Goal: Transaction & Acquisition: Purchase product/service

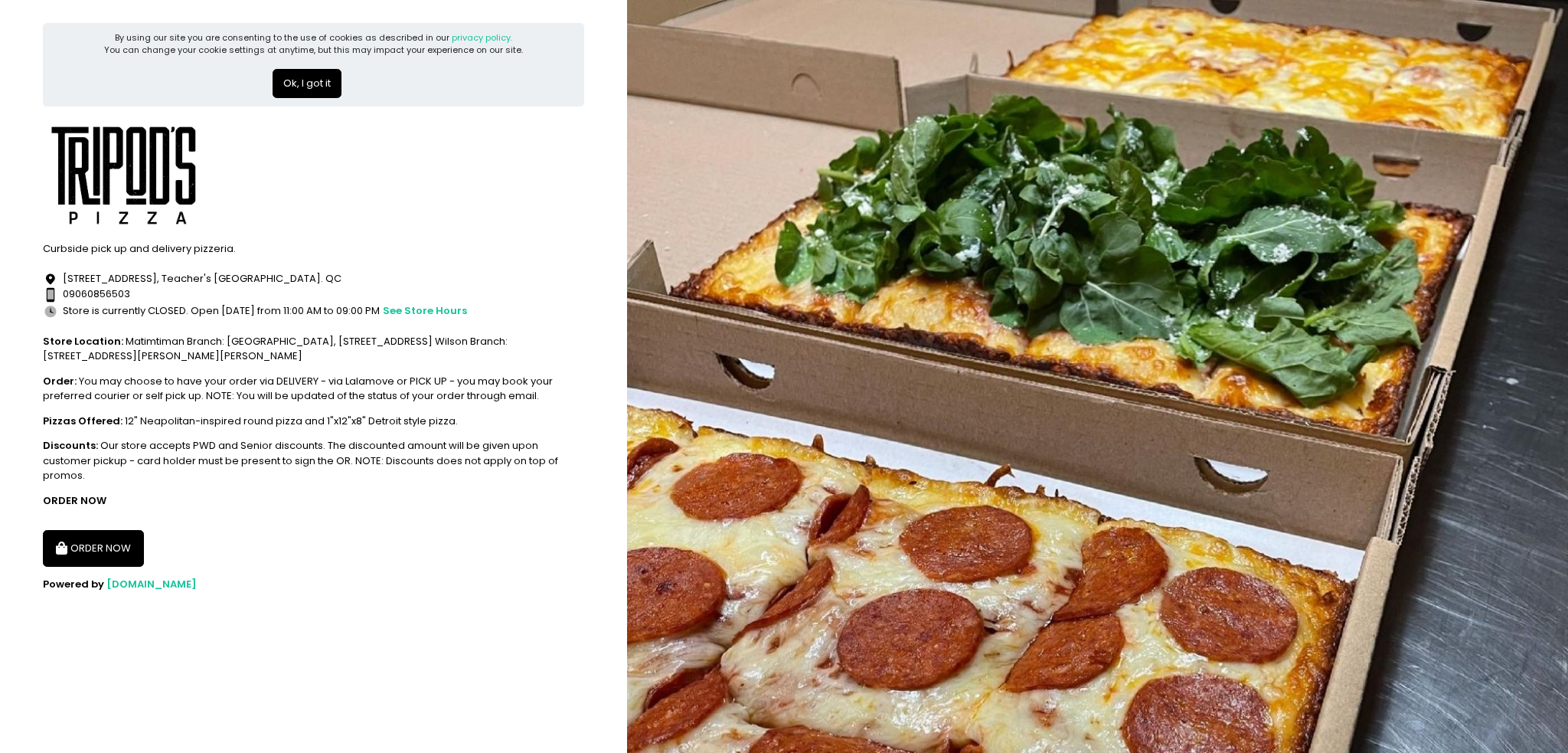
click at [333, 100] on div "By using our site you are consenting to the use of cookies as described in our …" at bounding box center [313, 65] width 541 height 84
click at [321, 84] on button "Ok, I got it" at bounding box center [306, 83] width 69 height 29
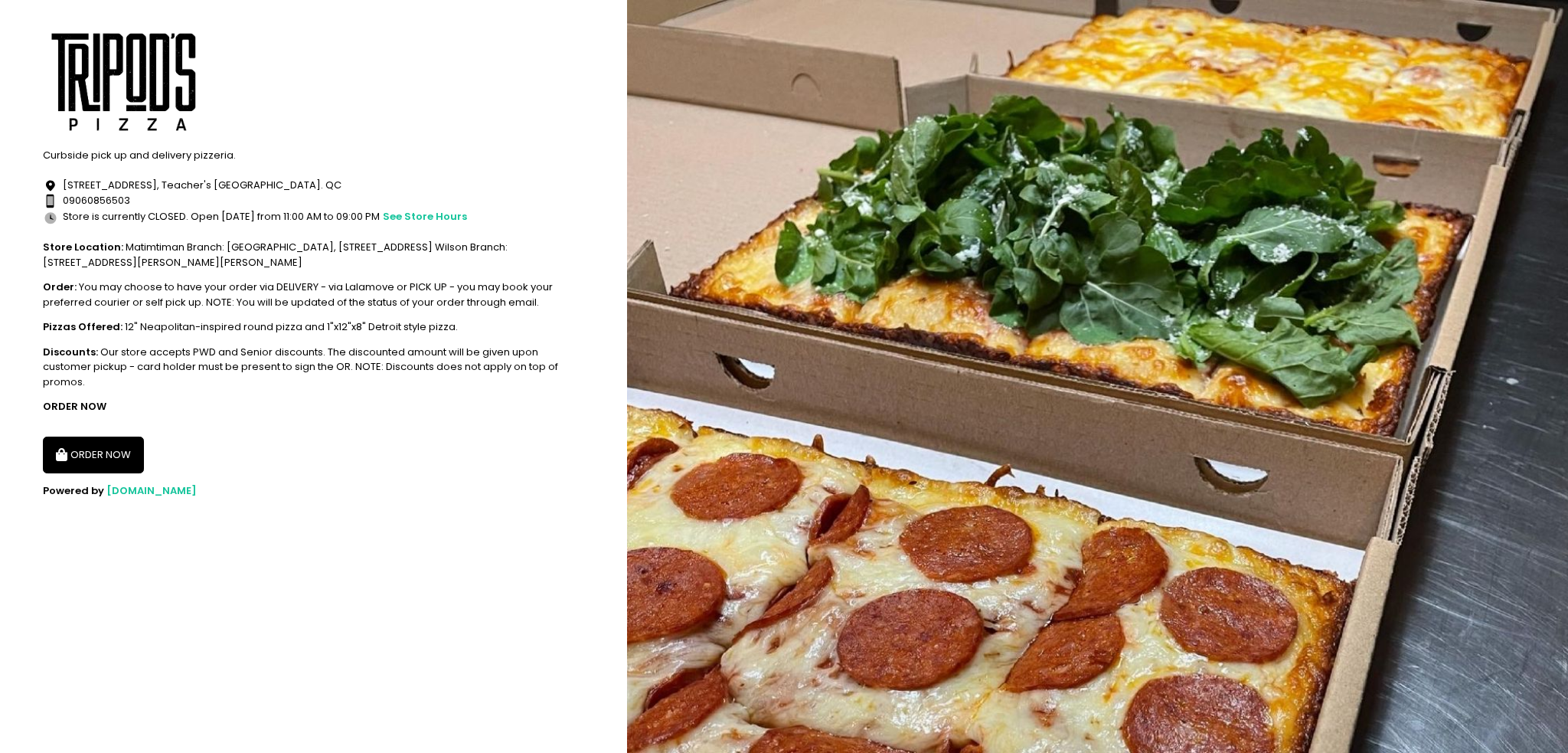
click at [107, 450] on button "ORDER NOW" at bounding box center [94, 455] width 101 height 36
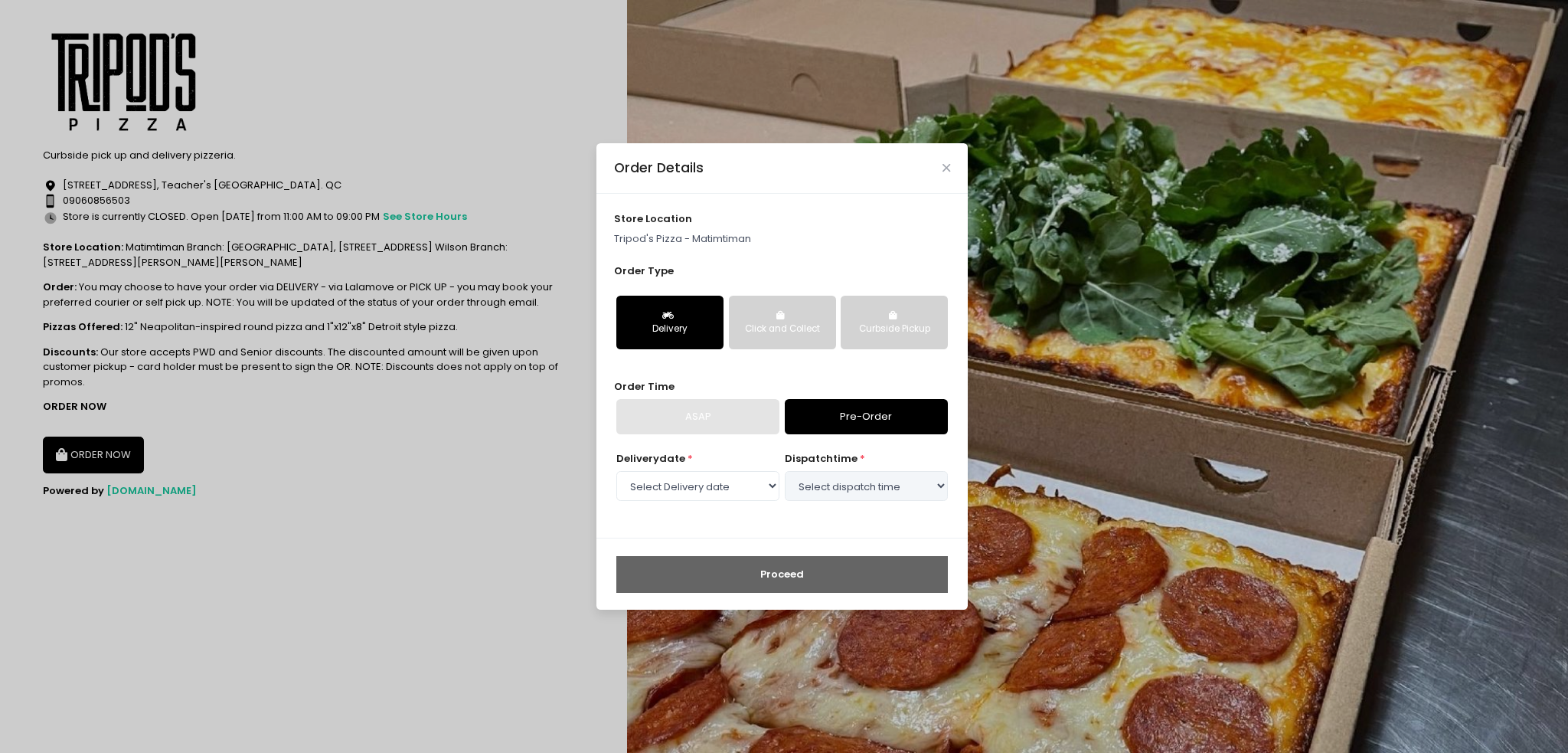
select select "[DATE]"
click at [855, 414] on link "Pre-Order" at bounding box center [866, 417] width 163 height 36
drag, startPoint x: 846, startPoint y: 461, endPoint x: 842, endPoint y: 484, distance: 23.3
click at [846, 461] on span "dispatch time" at bounding box center [821, 458] width 73 height 15
click at [841, 492] on select "Select dispatch time 11:00 AM - 11:30 AM 11:30 AM - 12:00 PM 12:00 PM - 12:30 P…" at bounding box center [866, 485] width 163 height 29
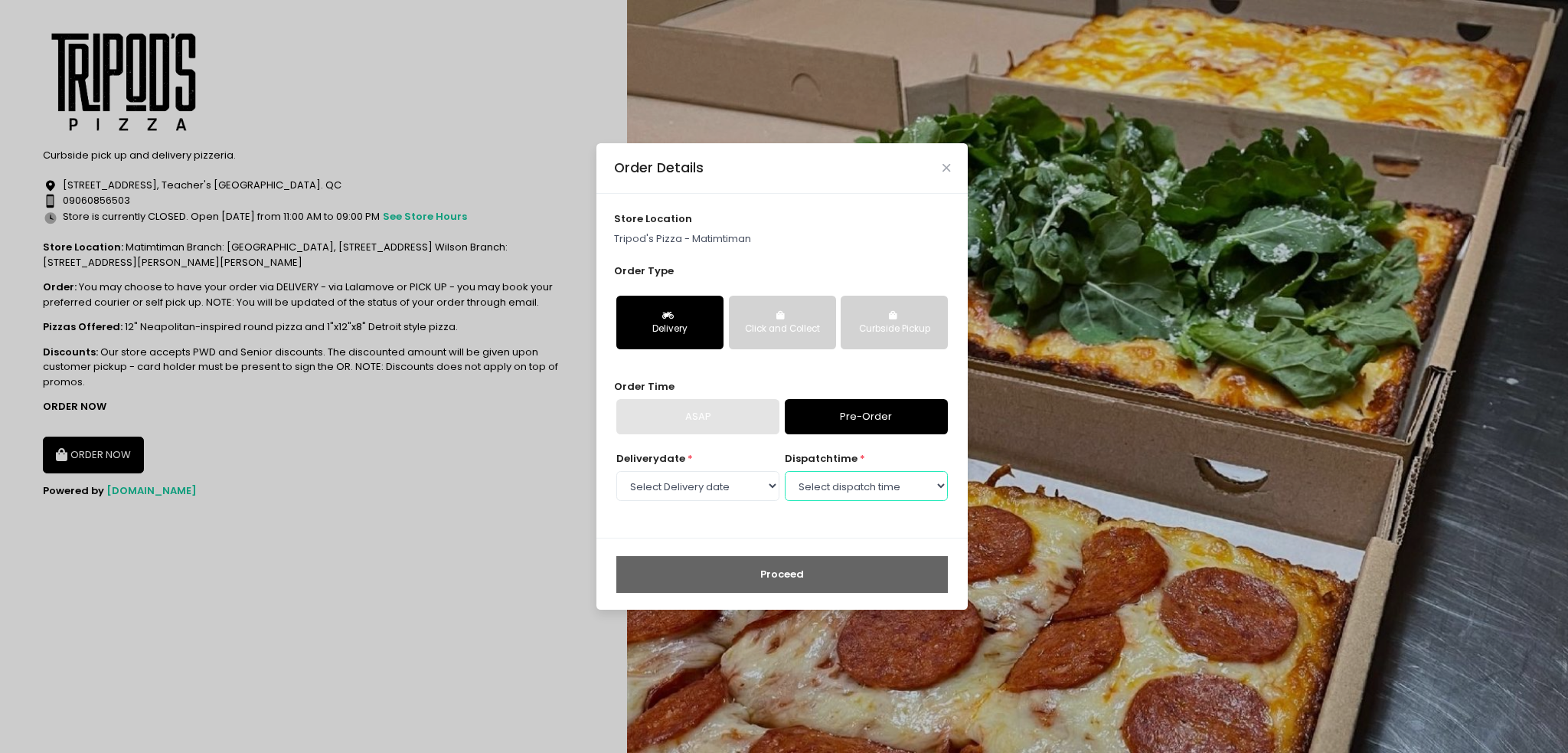
select select "20:30"
click at [784, 471] on select "Select dispatch time 11:00 AM - 11:30 AM 11:30 AM - 12:00 PM 12:00 PM - 12:30 P…" at bounding box center [866, 485] width 163 height 29
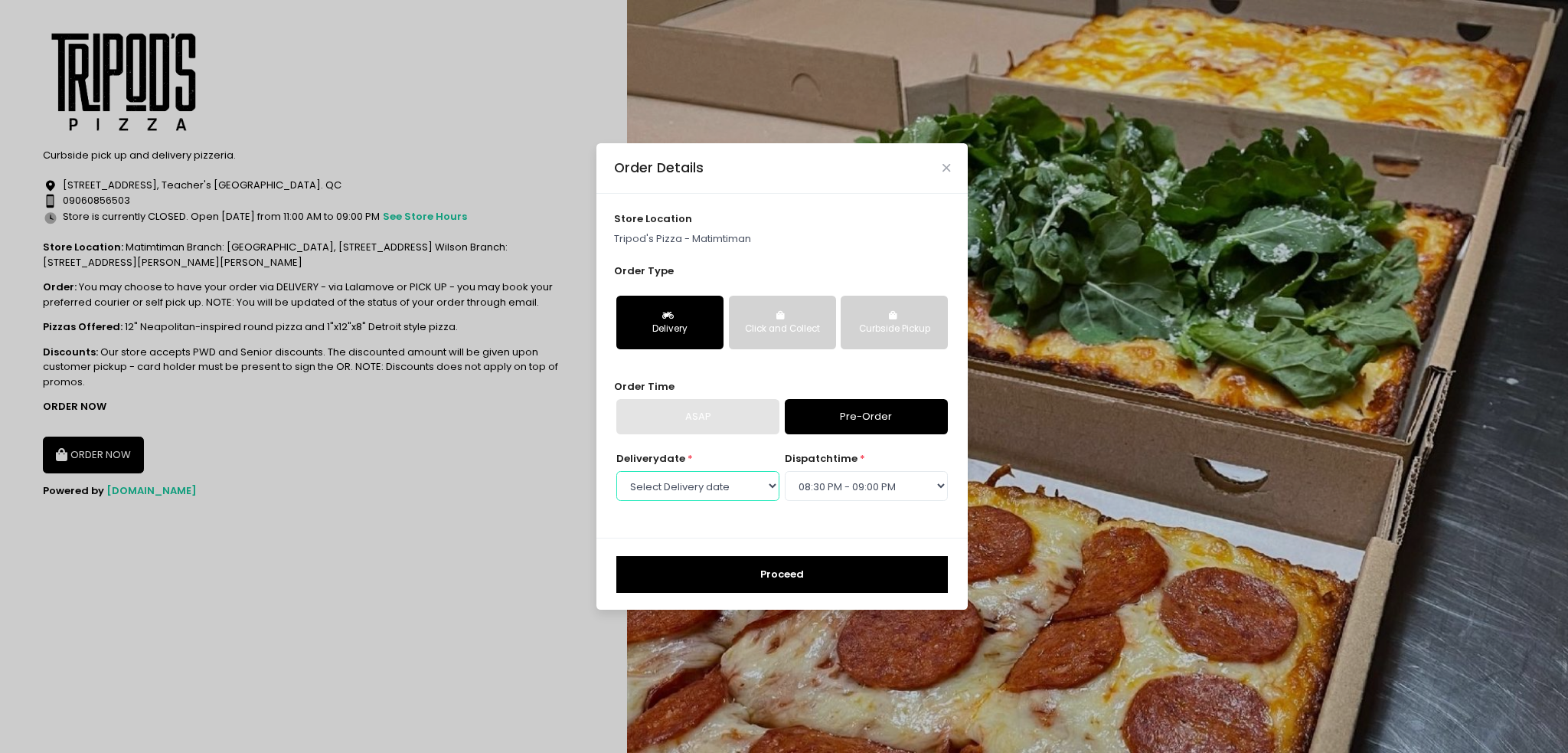
click at [745, 490] on select "Select Delivery date [DATE] [DATE] [DATE] [DATE] [DATE] [DATE] [DATE] [DATE] [D…" at bounding box center [697, 485] width 163 height 29
select select "[DATE]"
click at [616, 471] on select "Select Delivery date [DATE] [DATE] [DATE] [DATE] [DATE] [DATE] [DATE] [DATE] [D…" at bounding box center [697, 485] width 163 height 29
select select "20:30"
click at [830, 582] on button "Proceed" at bounding box center [782, 574] width 331 height 36
